Goal: Task Accomplishment & Management: Manage account settings

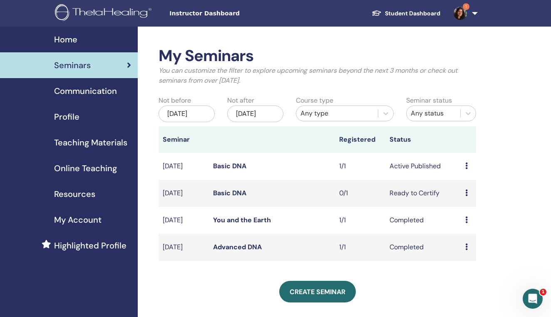
click at [465, 169] on icon at bounding box center [466, 166] width 2 height 7
click at [470, 203] on link "Attendees" at bounding box center [468, 204] width 32 height 9
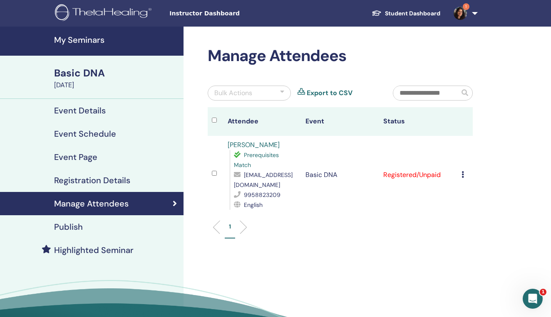
click at [459, 174] on td "Cancel Registration Do not auto-certify Mark as Paid Mark as Unpaid Mark as Abs…" at bounding box center [464, 175] width 15 height 78
click at [462, 173] on icon at bounding box center [462, 174] width 2 height 7
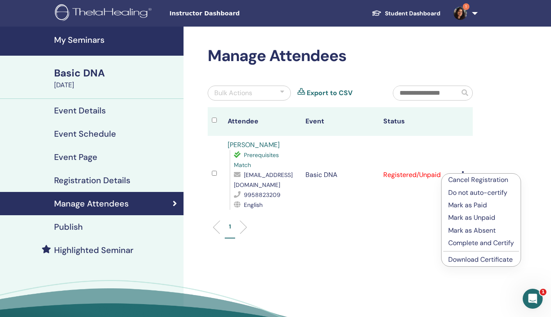
click at [464, 205] on p "Mark as Paid" at bounding box center [481, 205] width 66 height 10
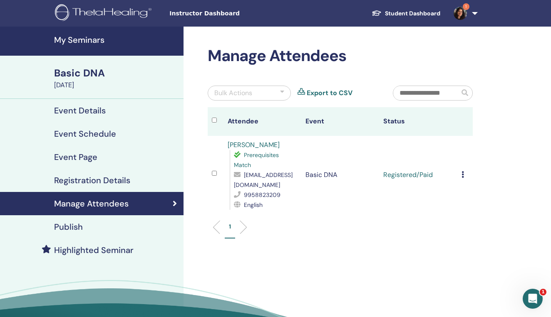
click at [82, 77] on div "Basic DNA" at bounding box center [116, 73] width 124 height 14
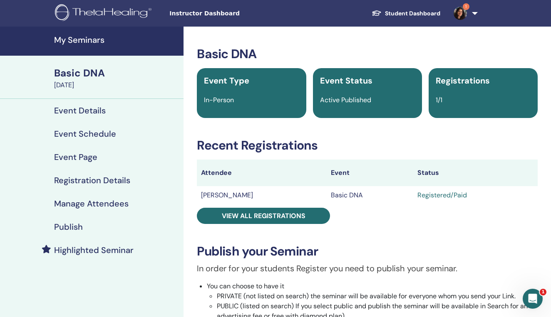
click at [87, 111] on h4 "Event Details" at bounding box center [80, 111] width 52 height 10
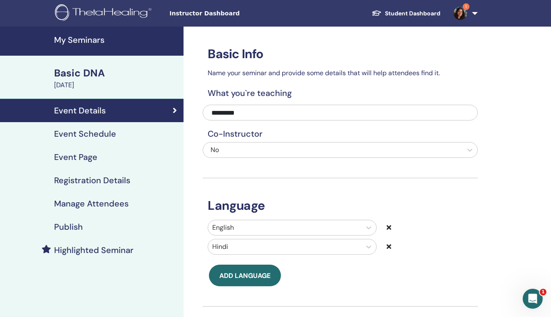
click at [81, 135] on h4 "Event Schedule" at bounding box center [85, 134] width 62 height 10
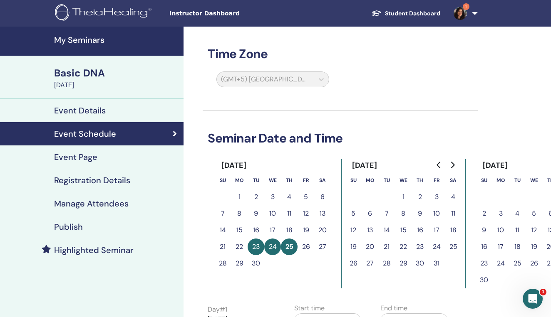
click at [85, 200] on h4 "Manage Attendees" at bounding box center [91, 204] width 74 height 10
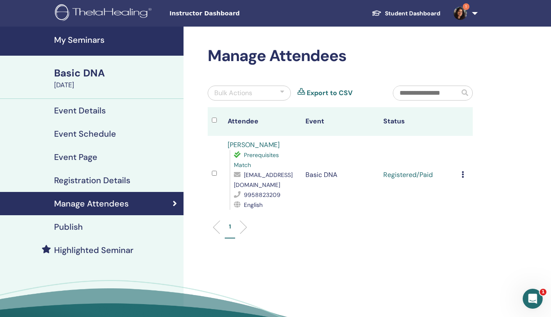
click at [69, 228] on h4 "Publish" at bounding box center [68, 227] width 29 height 10
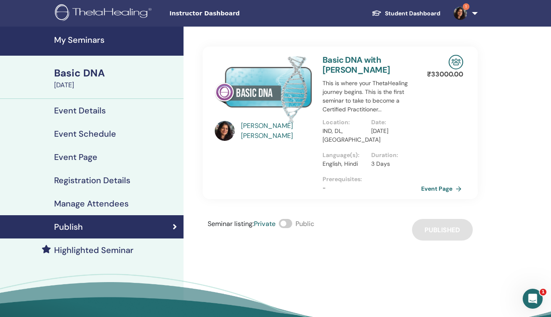
click at [441, 190] on link "Event Page" at bounding box center [443, 189] width 44 height 12
click at [88, 77] on div "Basic DNA" at bounding box center [116, 73] width 124 height 14
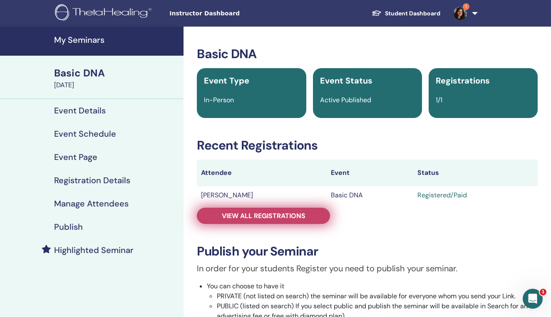
click at [252, 214] on span "View all registrations" at bounding box center [264, 216] width 84 height 9
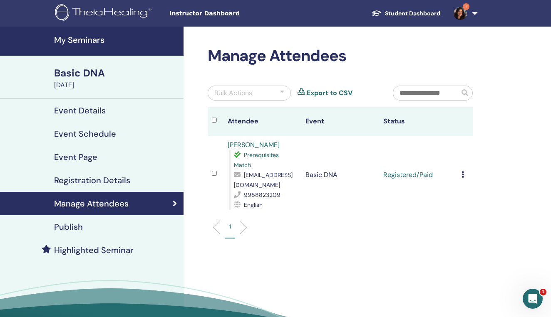
click at [461, 174] on icon at bounding box center [462, 174] width 2 height 7
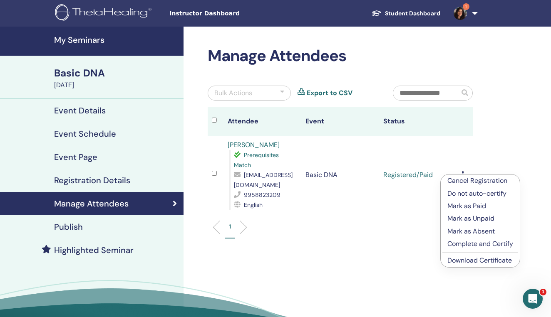
click at [471, 245] on p "Complete and Certify" at bounding box center [480, 244] width 66 height 10
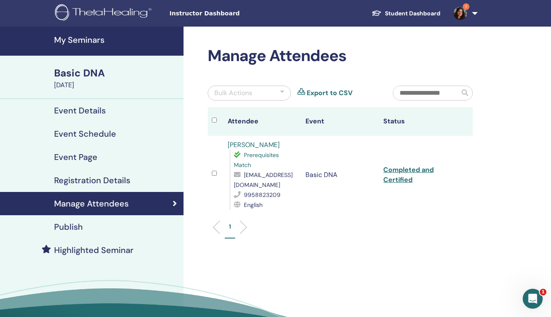
click at [87, 40] on h4 "My Seminars" at bounding box center [116, 40] width 124 height 10
